Goal: Task Accomplishment & Management: Complete application form

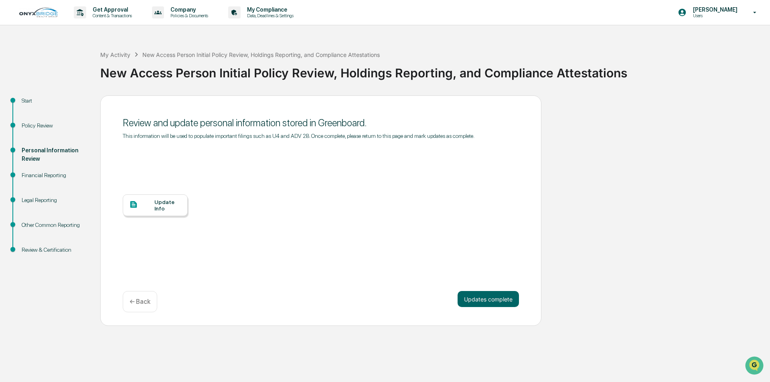
click at [165, 208] on div "Update Info" at bounding box center [167, 205] width 27 height 13
click at [509, 301] on button "Updates complete" at bounding box center [488, 299] width 61 height 16
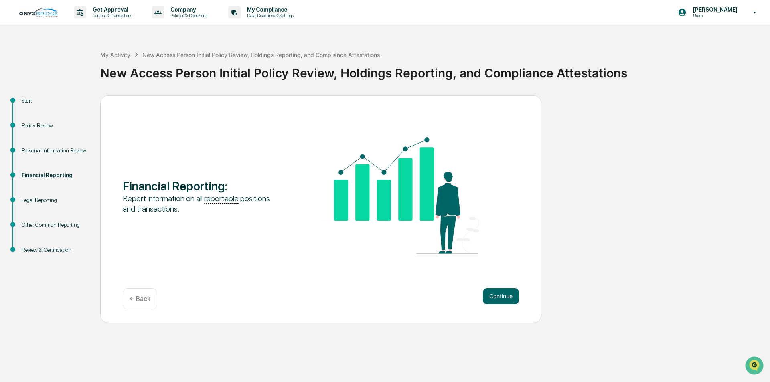
click at [509, 301] on button "Continue" at bounding box center [501, 296] width 36 height 16
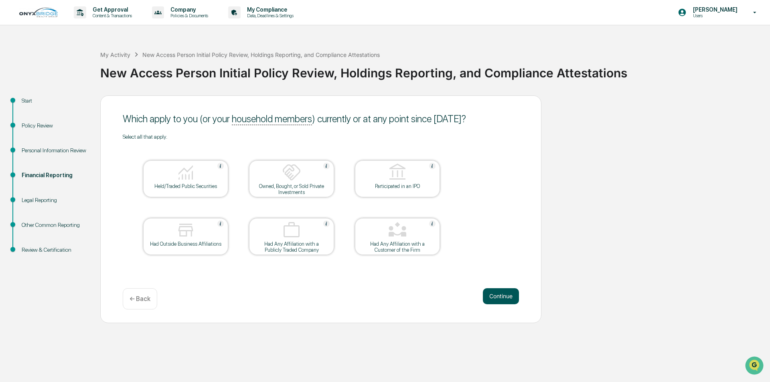
click at [517, 294] on button "Continue" at bounding box center [501, 296] width 36 height 16
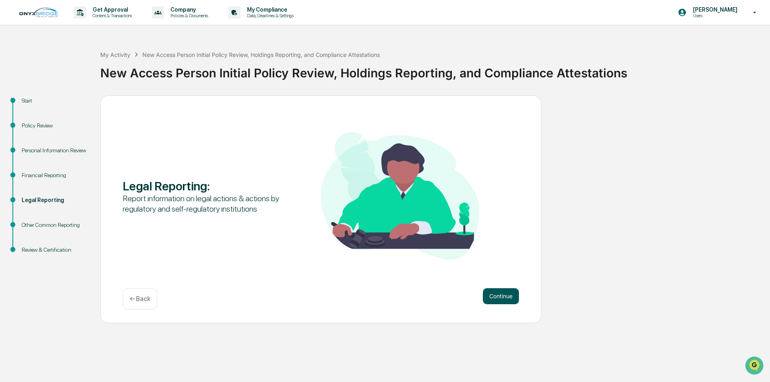
click at [498, 296] on button "Continue" at bounding box center [501, 296] width 36 height 16
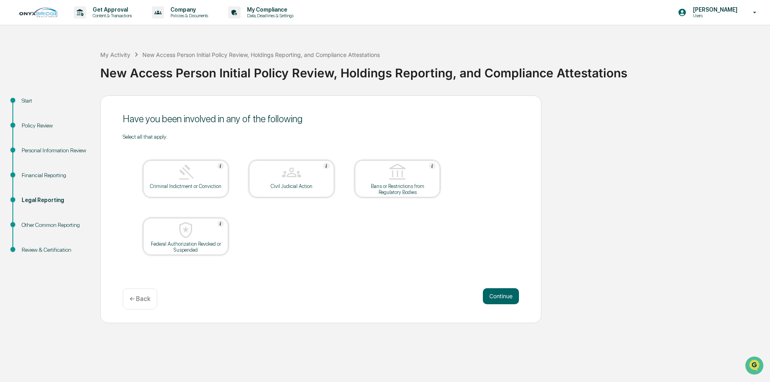
click at [217, 244] on div "Federal Authorization Revoked or Suspended" at bounding box center [186, 247] width 72 height 12
click at [496, 300] on button "Continue" at bounding box center [501, 296] width 36 height 16
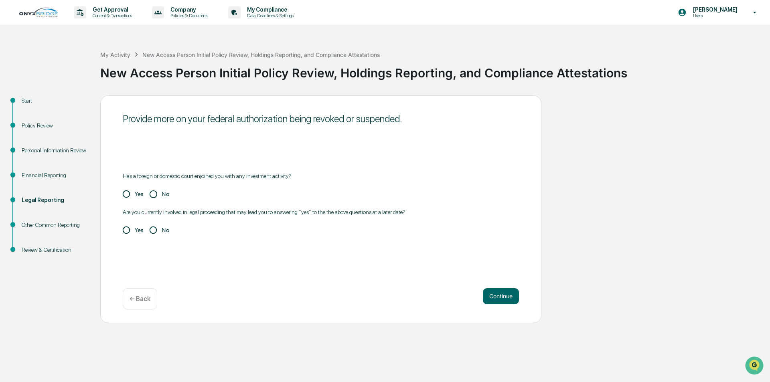
click at [138, 293] on div "← Back" at bounding box center [140, 298] width 34 height 21
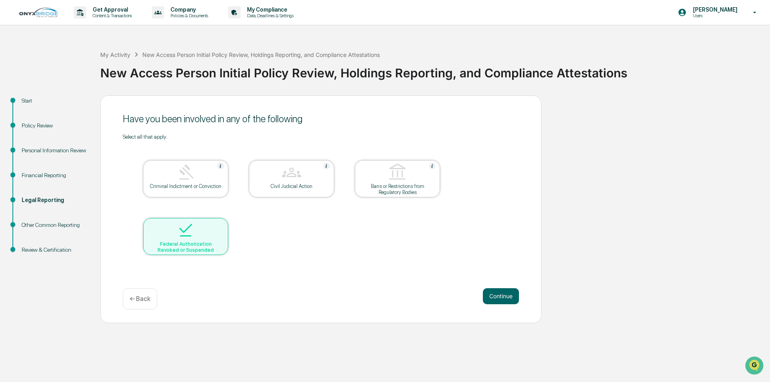
click at [142, 297] on p "← Back" at bounding box center [140, 299] width 21 height 8
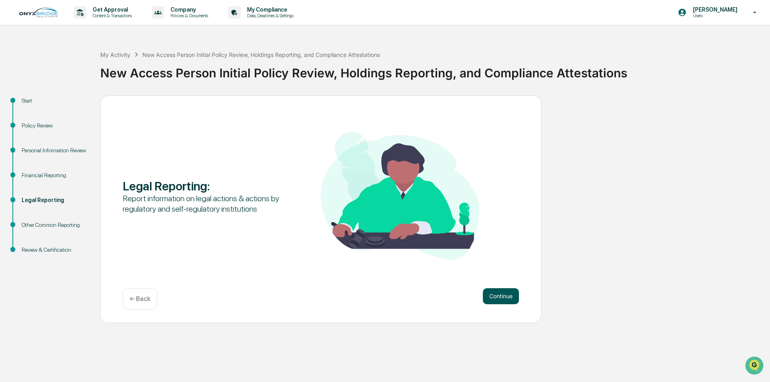
click at [513, 295] on button "Continue" at bounding box center [501, 296] width 36 height 16
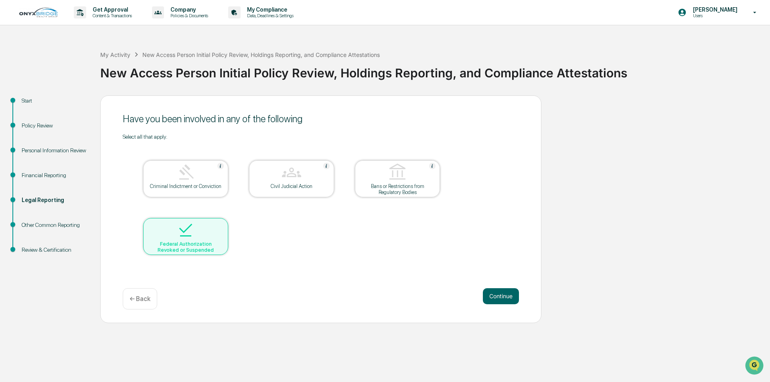
click at [197, 238] on div at bounding box center [186, 231] width 80 height 20
click at [134, 302] on p "← Back" at bounding box center [140, 299] width 21 height 8
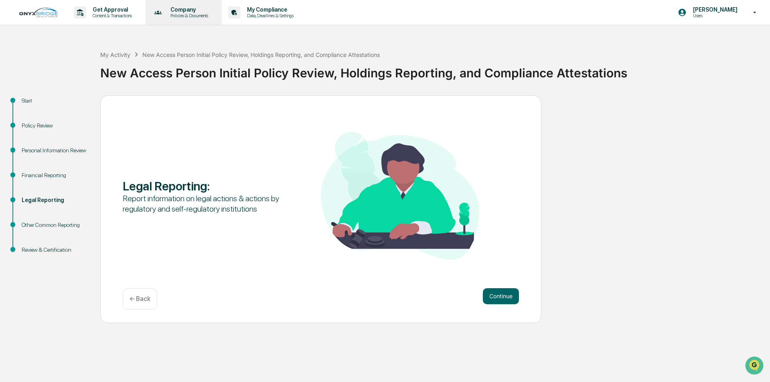
click at [208, 15] on p "Policies & Documents" at bounding box center [188, 16] width 48 height 6
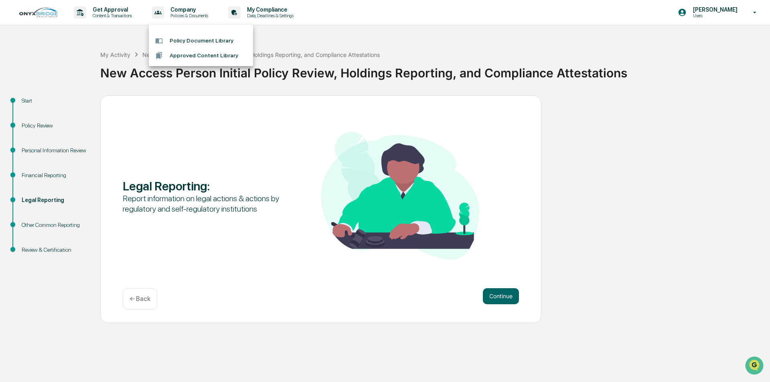
click at [296, 8] on div at bounding box center [385, 191] width 770 height 382
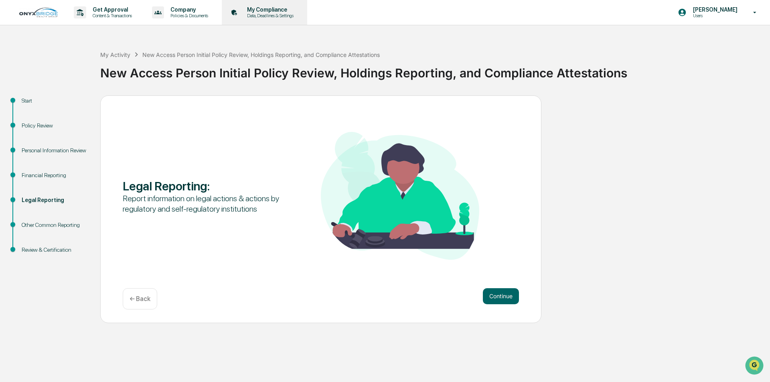
click at [291, 14] on p "Data, Deadlines & Settings" at bounding box center [269, 16] width 57 height 6
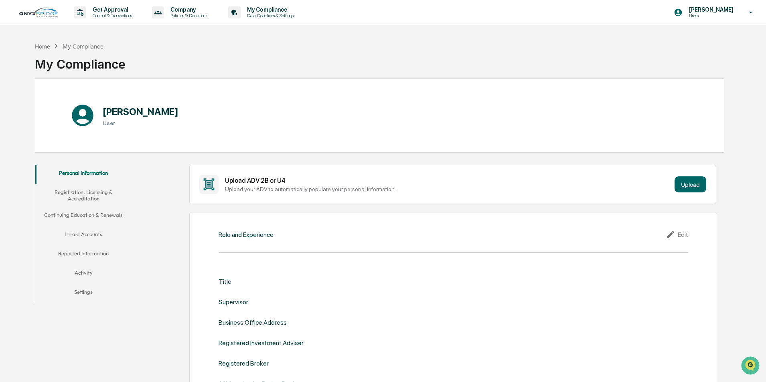
click at [253, 235] on div "Role and Experience" at bounding box center [246, 235] width 55 height 8
click at [680, 237] on div "Edit" at bounding box center [677, 235] width 22 height 10
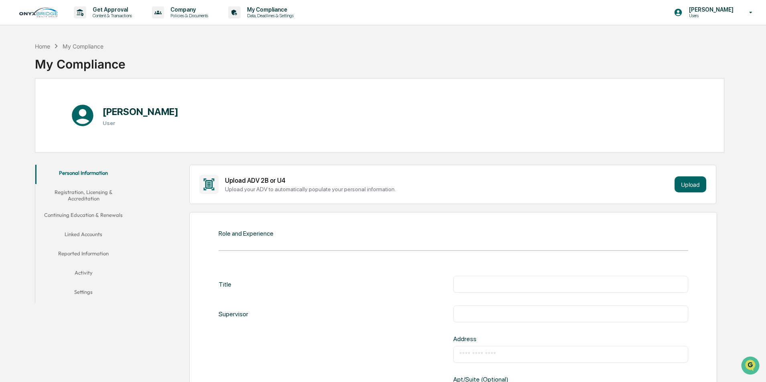
scroll to position [40, 0]
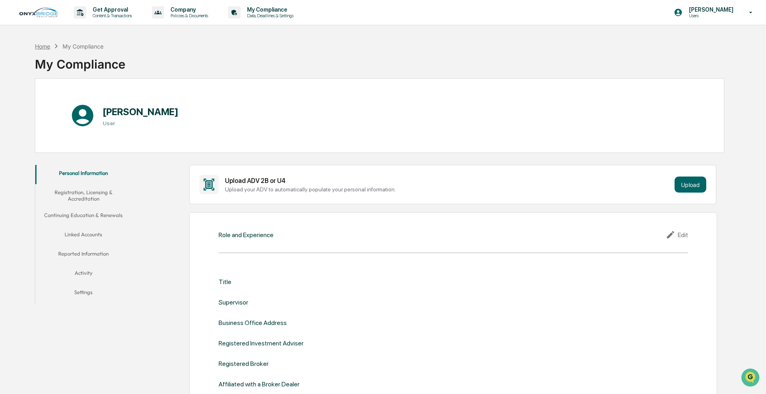
click at [43, 43] on div "Home" at bounding box center [42, 46] width 15 height 7
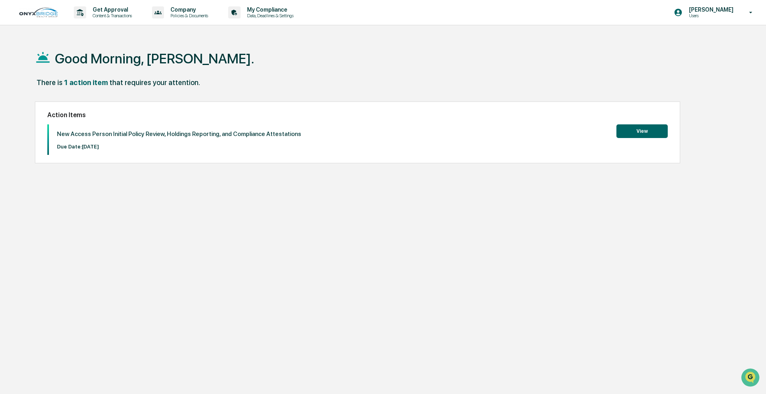
click at [199, 65] on button "View" at bounding box center [641, 131] width 51 height 14
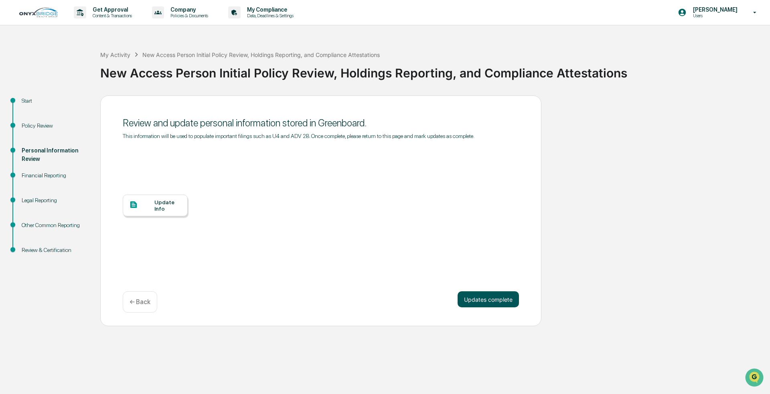
click at [199, 65] on button "Updates complete" at bounding box center [488, 299] width 61 height 16
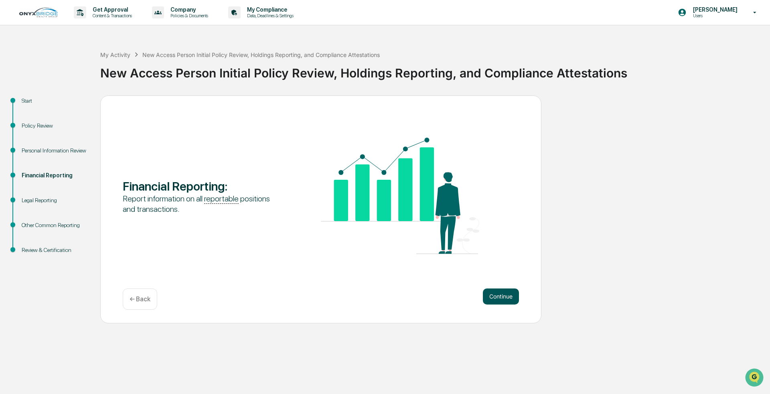
click at [199, 65] on button "Continue" at bounding box center [501, 296] width 36 height 16
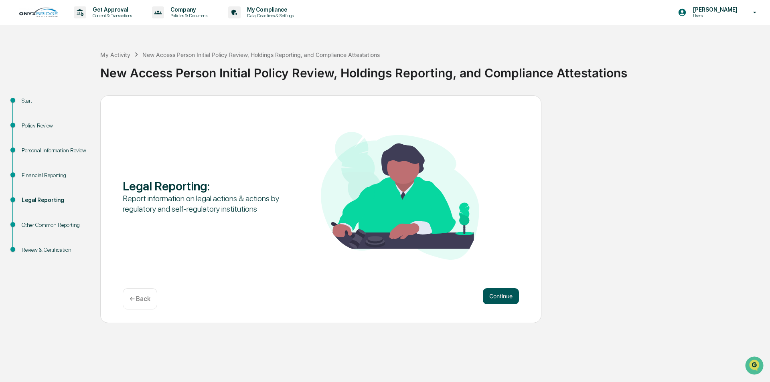
click at [495, 301] on button "Continue" at bounding box center [501, 296] width 36 height 16
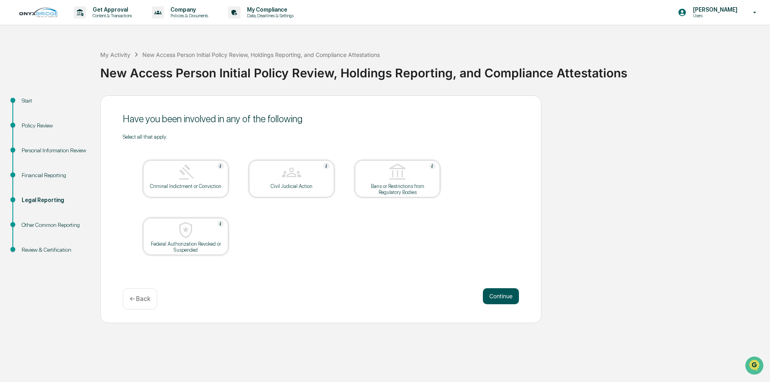
click at [496, 294] on button "Continue" at bounding box center [501, 296] width 36 height 16
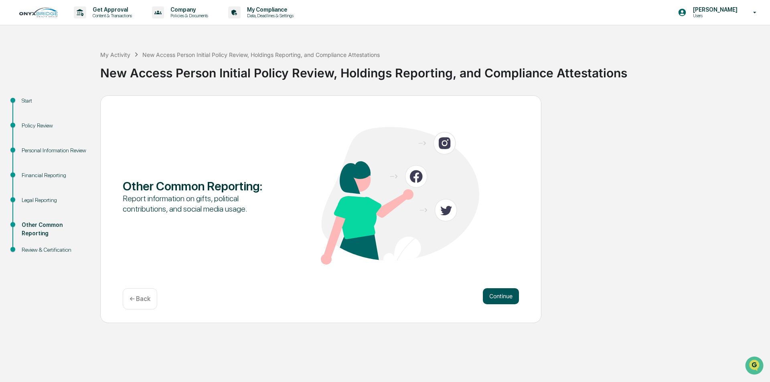
click at [495, 293] on button "Continue" at bounding box center [501, 296] width 36 height 16
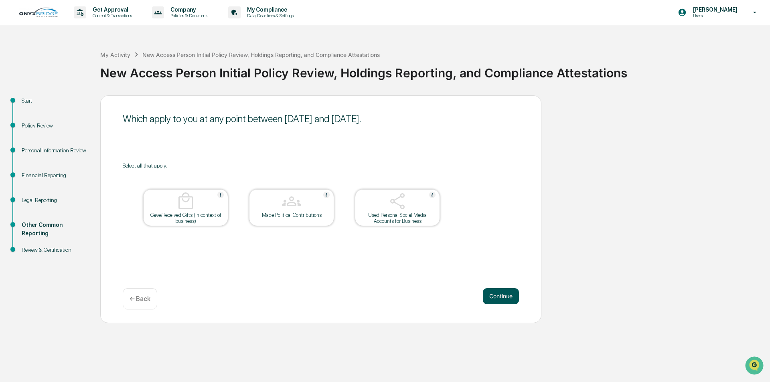
click at [493, 293] on button "Continue" at bounding box center [501, 296] width 36 height 16
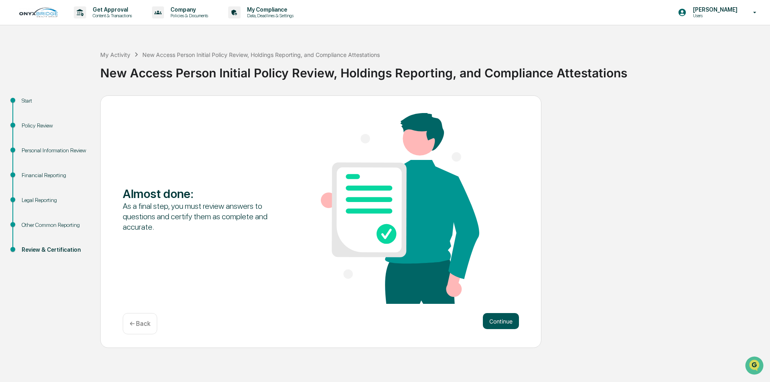
click at [494, 321] on button "Continue" at bounding box center [501, 321] width 36 height 16
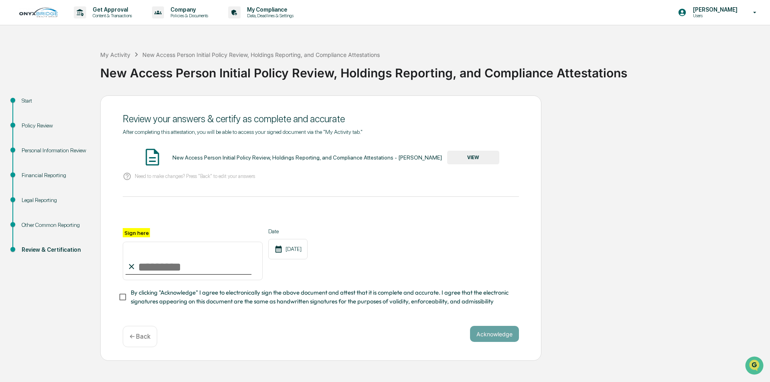
click at [476, 158] on button "VIEW" at bounding box center [473, 158] width 52 height 14
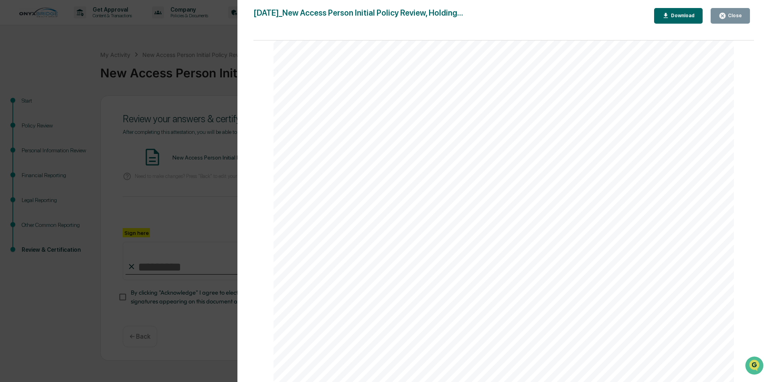
scroll to position [2360, 0]
click at [668, 15] on icon "button" at bounding box center [666, 15] width 4 height 5
click at [194, 88] on div "Version History 09/12/2025, 05:14 AM Daniel Reeves 2025-09-12_New Access Person…" at bounding box center [385, 191] width 770 height 382
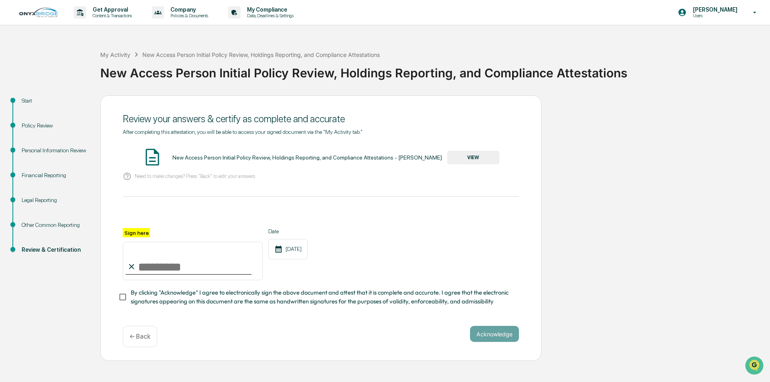
click at [34, 124] on div "Policy Review" at bounding box center [55, 126] width 66 height 8
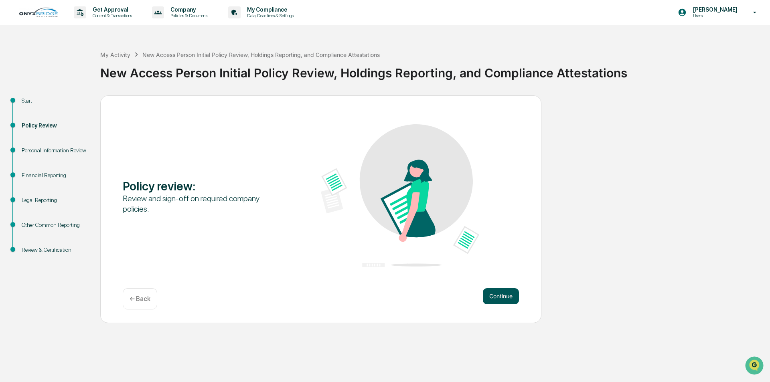
click at [503, 300] on button "Continue" at bounding box center [501, 296] width 36 height 16
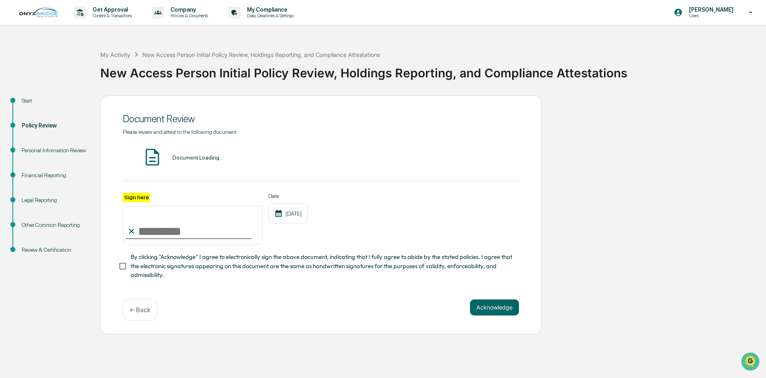
type input "**********"
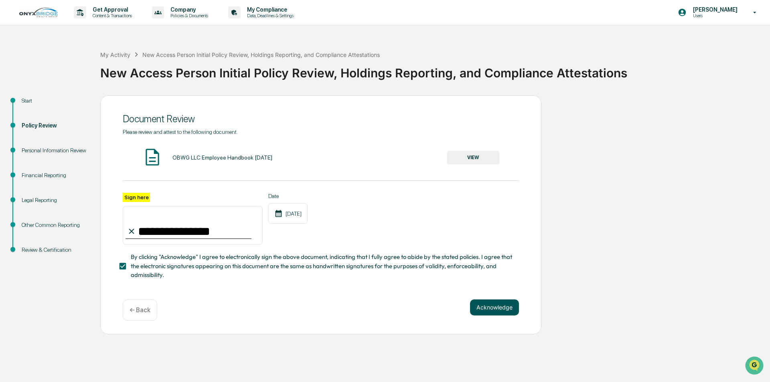
click at [497, 312] on button "Acknowledge" at bounding box center [494, 308] width 49 height 16
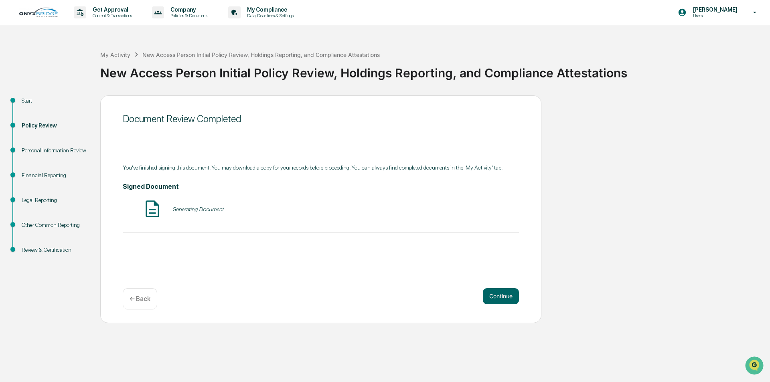
click at [39, 151] on div "Personal Information Review" at bounding box center [55, 150] width 66 height 8
click at [495, 298] on button "Continue" at bounding box center [501, 296] width 36 height 16
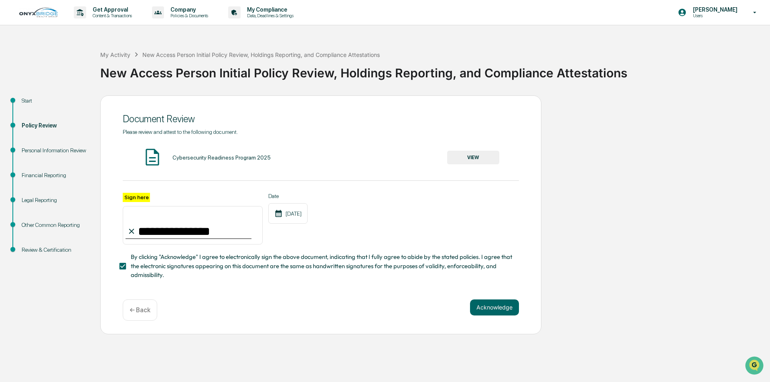
click at [36, 176] on div "Financial Reporting" at bounding box center [55, 175] width 66 height 8
click at [34, 150] on div "Personal Information Review" at bounding box center [55, 150] width 66 height 8
click at [144, 309] on p "← Back" at bounding box center [140, 310] width 21 height 8
